Goal: Transaction & Acquisition: Purchase product/service

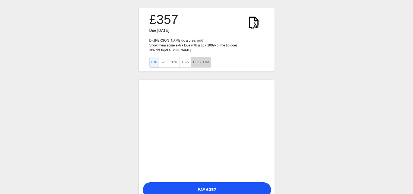
click at [202, 58] on button "Custom" at bounding box center [201, 62] width 20 height 11
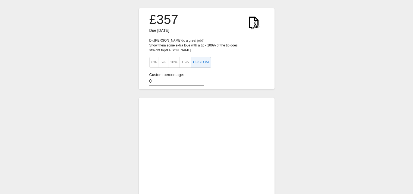
type button "-1"
click at [202, 78] on input "-20" at bounding box center [176, 82] width 54 height 8
click at [201, 78] on input "107" at bounding box center [176, 82] width 54 height 8
click at [201, 78] on input "106" at bounding box center [176, 82] width 54 height 8
click at [201, 78] on input "105" at bounding box center [176, 82] width 54 height 8
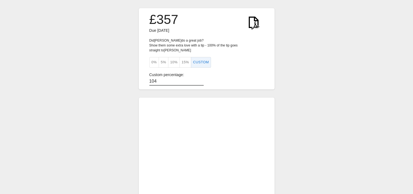
click at [201, 78] on input "104" at bounding box center [176, 82] width 54 height 8
click at [201, 78] on input "103" at bounding box center [176, 82] width 54 height 8
click at [201, 78] on input "102" at bounding box center [176, 82] width 54 height 8
click at [201, 78] on input "101" at bounding box center [176, 82] width 54 height 8
type input "100"
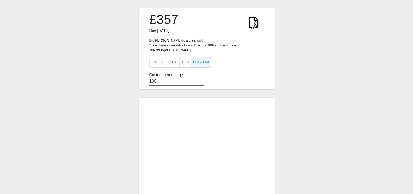
click at [201, 78] on input "100" at bounding box center [176, 82] width 54 height 8
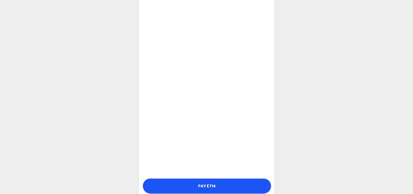
scroll to position [113, 0]
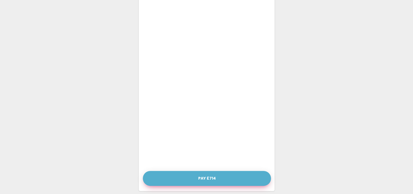
click at [212, 173] on button "Pay £714" at bounding box center [207, 178] width 128 height 15
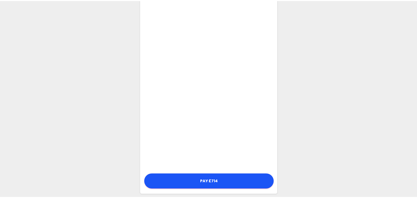
scroll to position [109, 0]
